Goal: Task Accomplishment & Management: Manage account settings

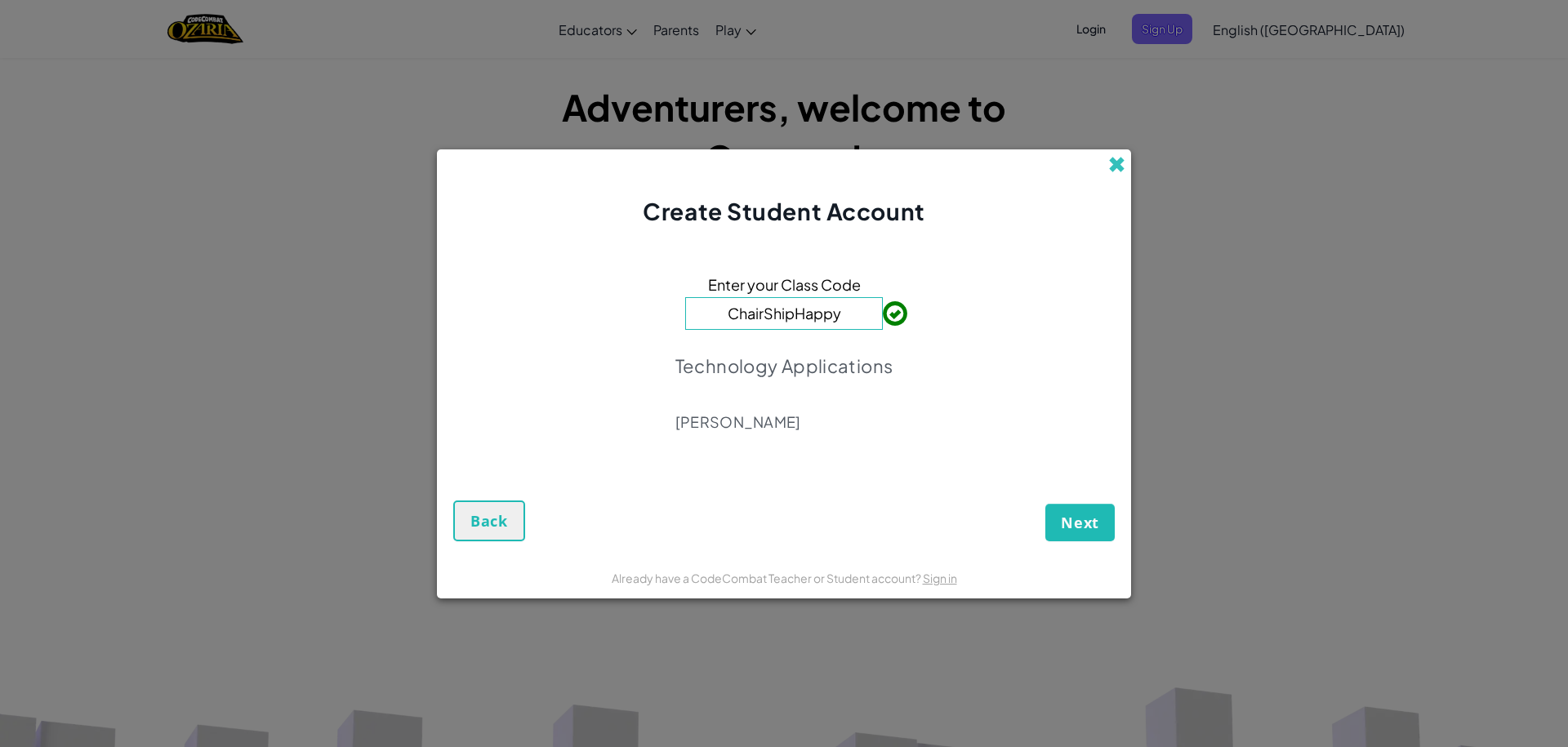
click at [1115, 159] on span at bounding box center [1117, 164] width 17 height 17
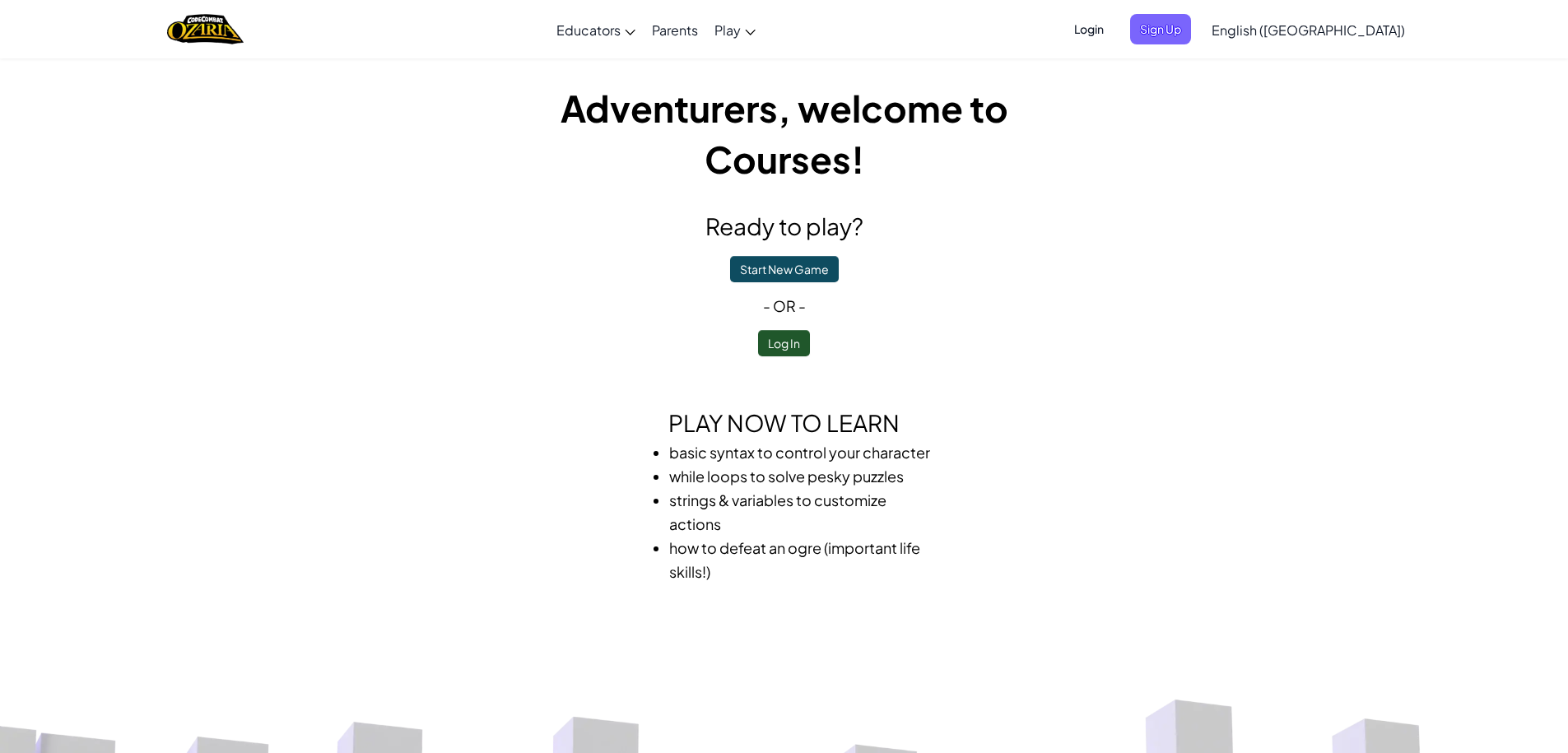
click at [1114, 27] on span "Login" at bounding box center [1089, 29] width 50 height 31
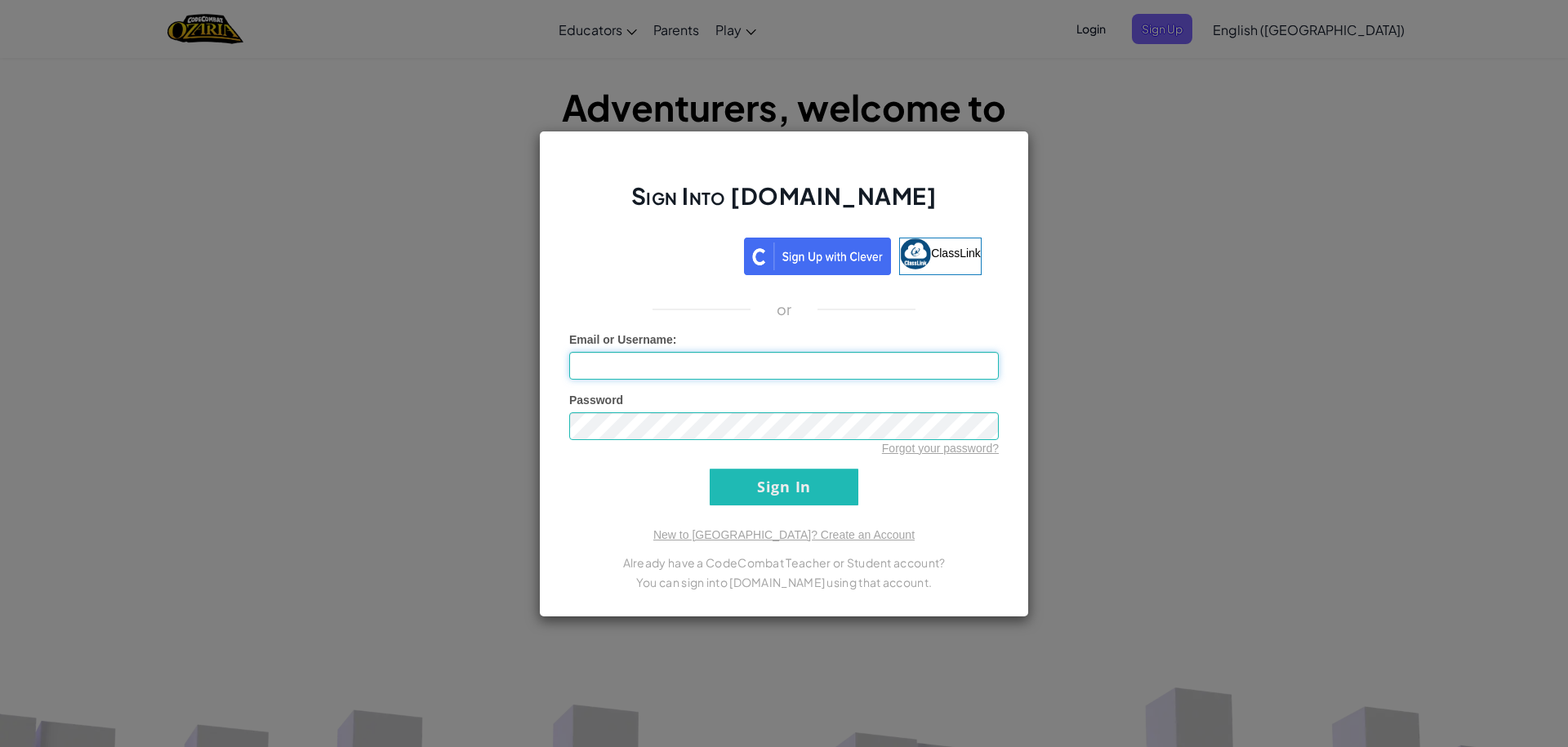
click at [780, 364] on input "Email or Username :" at bounding box center [784, 366] width 430 height 28
type input "[EMAIL_ADDRESS][DOMAIN_NAME]"
click at [710, 469] on input "Sign In" at bounding box center [784, 487] width 149 height 37
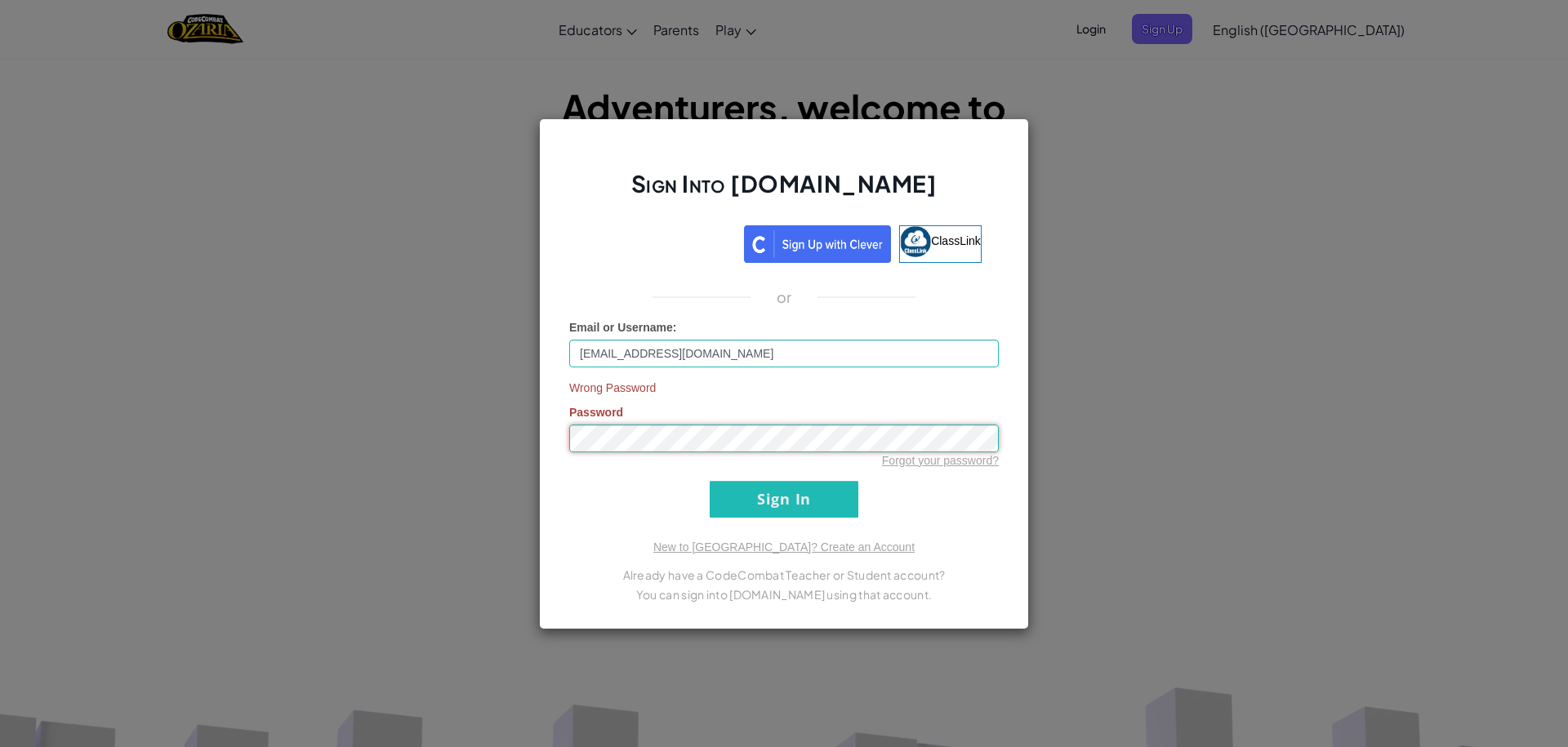
click at [710, 481] on input "Sign In" at bounding box center [784, 499] width 149 height 37
